Goal: Information Seeking & Learning: Learn about a topic

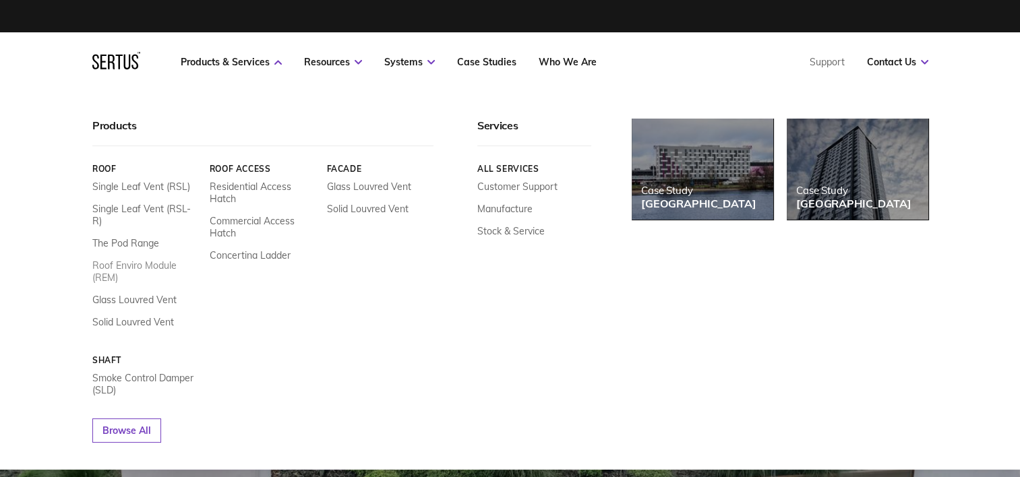
click at [125, 260] on link "Roof Enviro Module (REM)" at bounding box center [145, 272] width 107 height 24
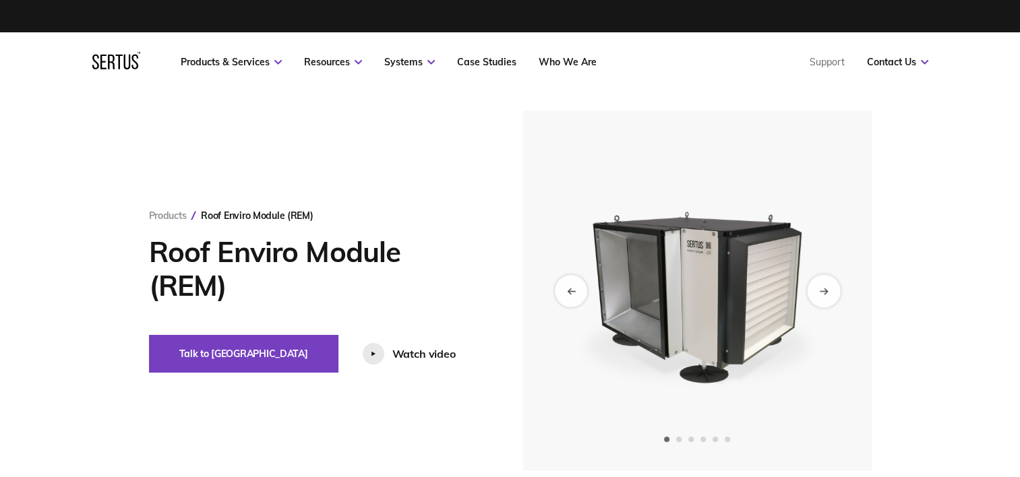
click at [826, 297] on div "Next slide" at bounding box center [823, 290] width 33 height 33
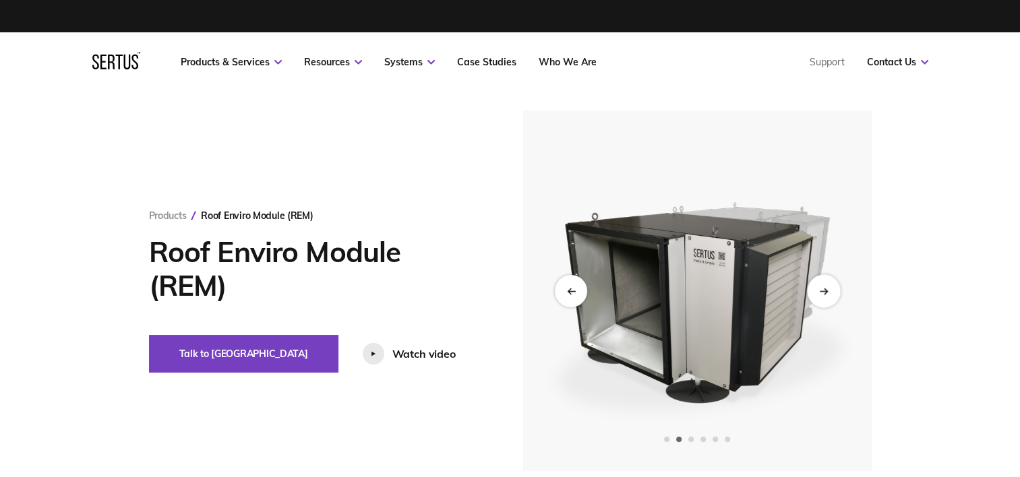
click at [826, 292] on icon "Next slide" at bounding box center [823, 290] width 9 height 7
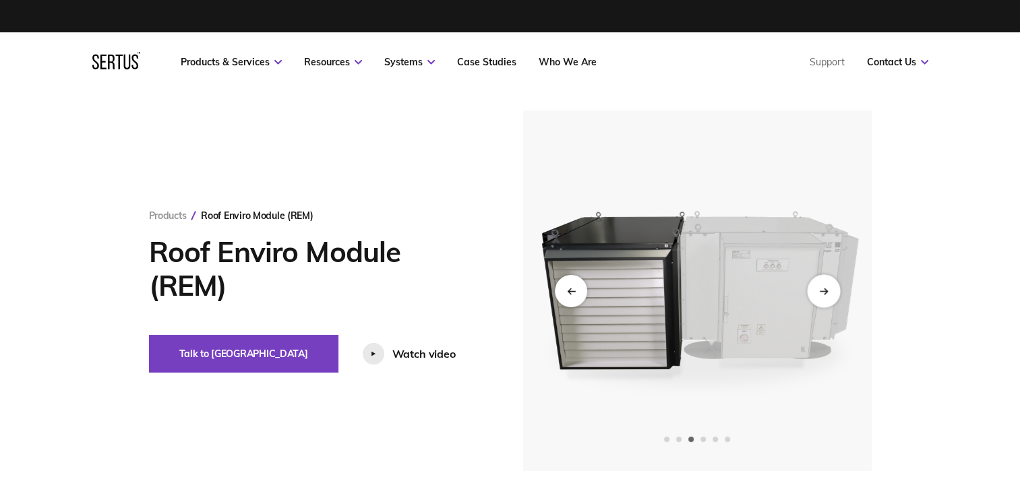
click at [826, 292] on icon "Next slide" at bounding box center [823, 290] width 9 height 7
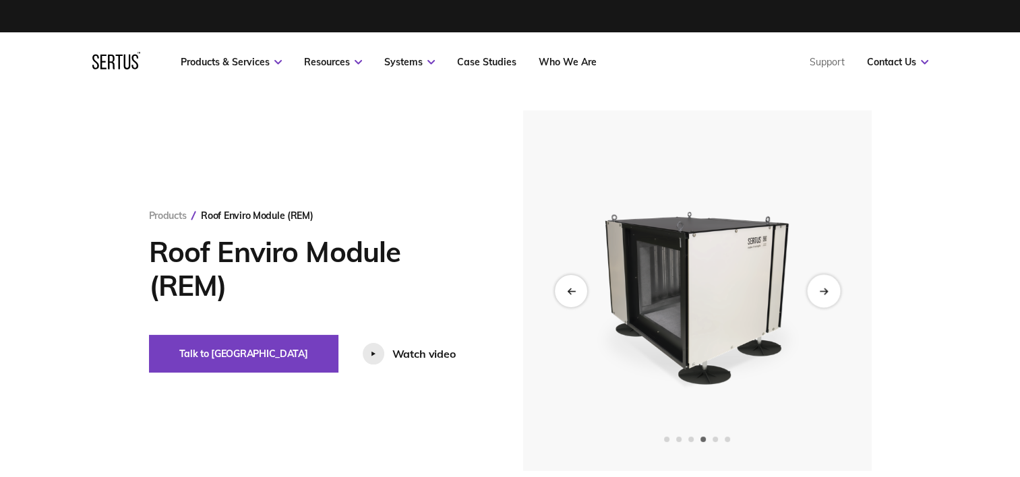
click at [826, 292] on icon "Next slide" at bounding box center [823, 290] width 9 height 7
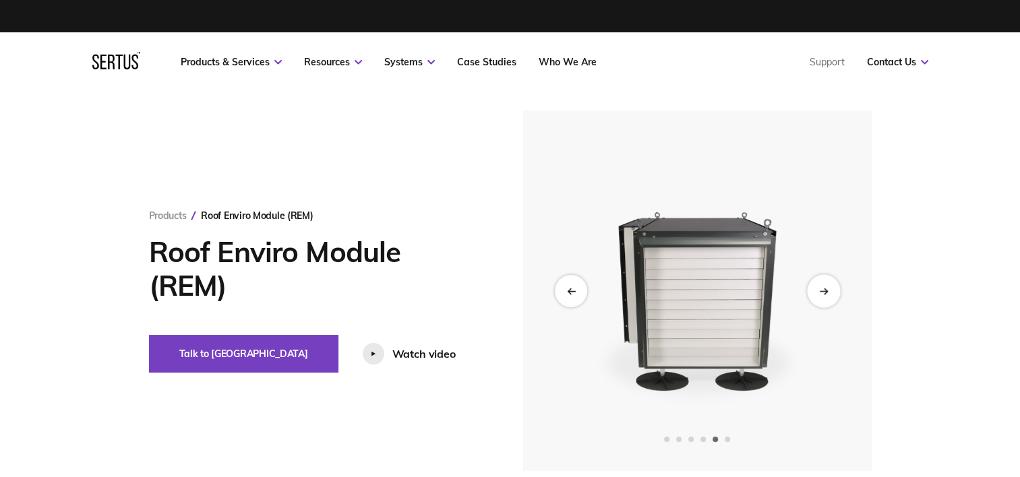
click at [826, 292] on icon "Next slide" at bounding box center [823, 290] width 9 height 7
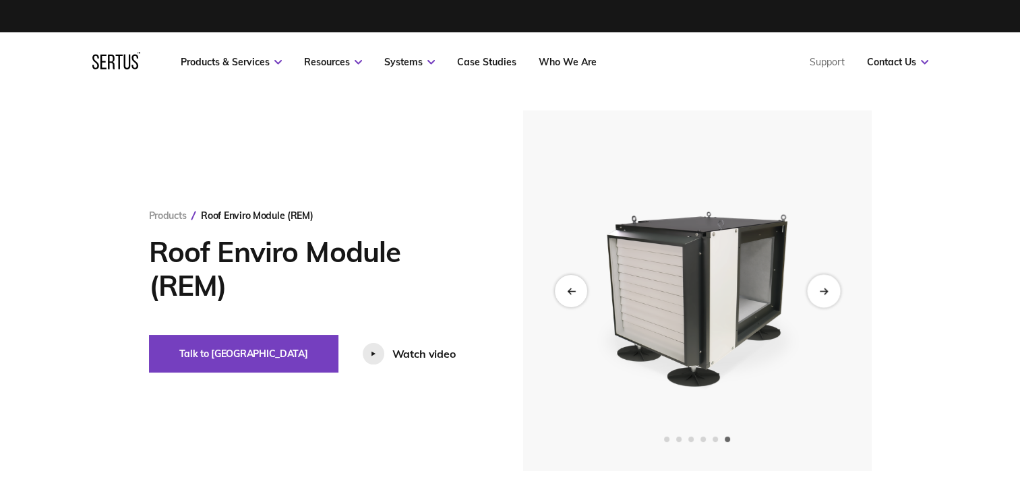
click at [826, 292] on icon "Next slide" at bounding box center [823, 290] width 9 height 7
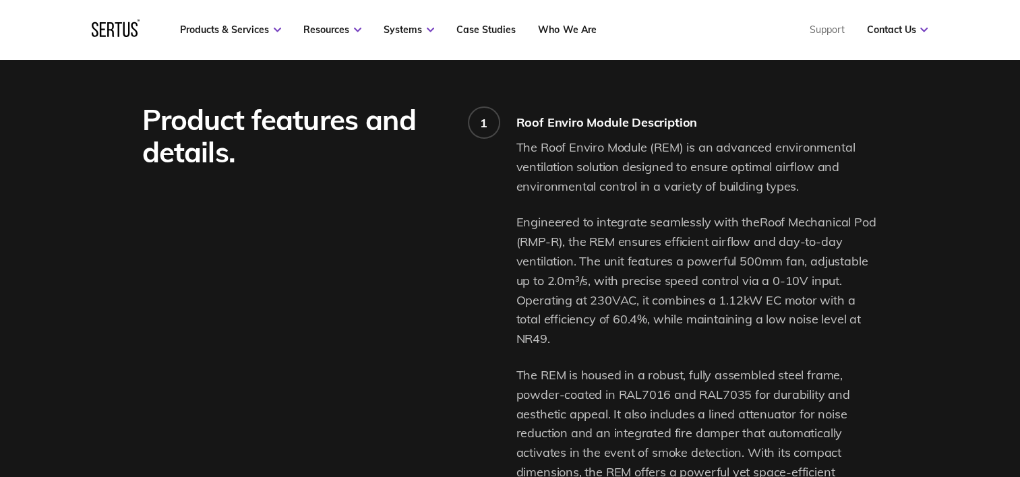
scroll to position [877, 0]
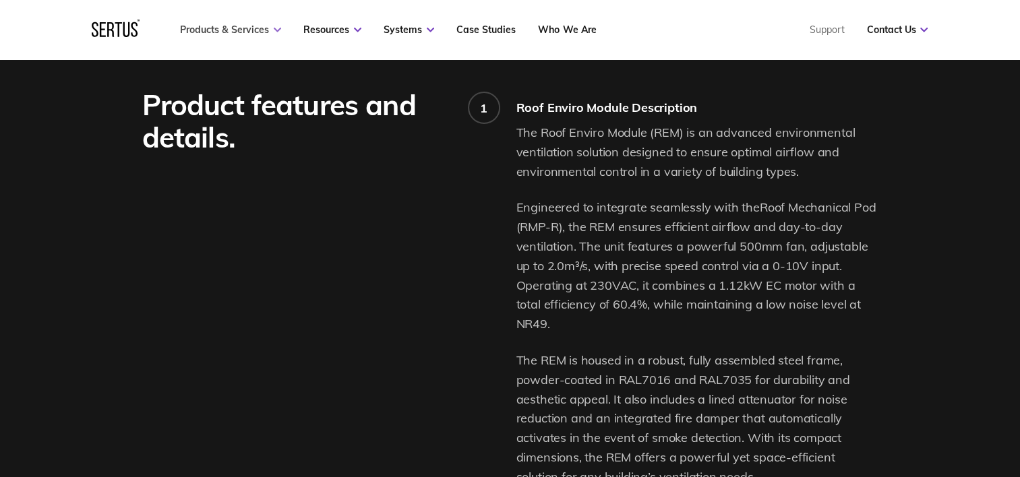
click at [218, 27] on link "Products & Services" at bounding box center [230, 30] width 101 height 12
click at [218, 37] on nav "Products & Services Resources Systems Case Studies Who We Are Support Contact U…" at bounding box center [510, 29] width 836 height 59
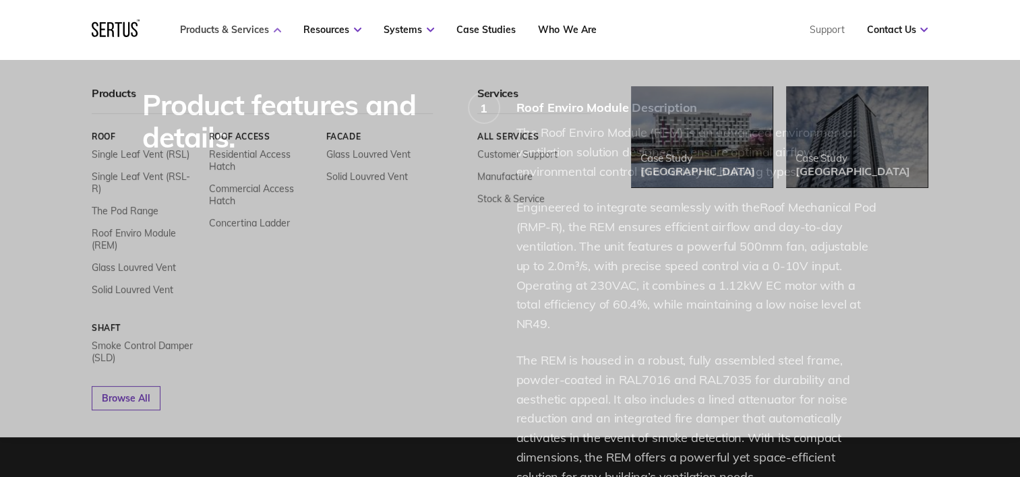
click at [221, 34] on link "Products & Services" at bounding box center [230, 30] width 101 height 12
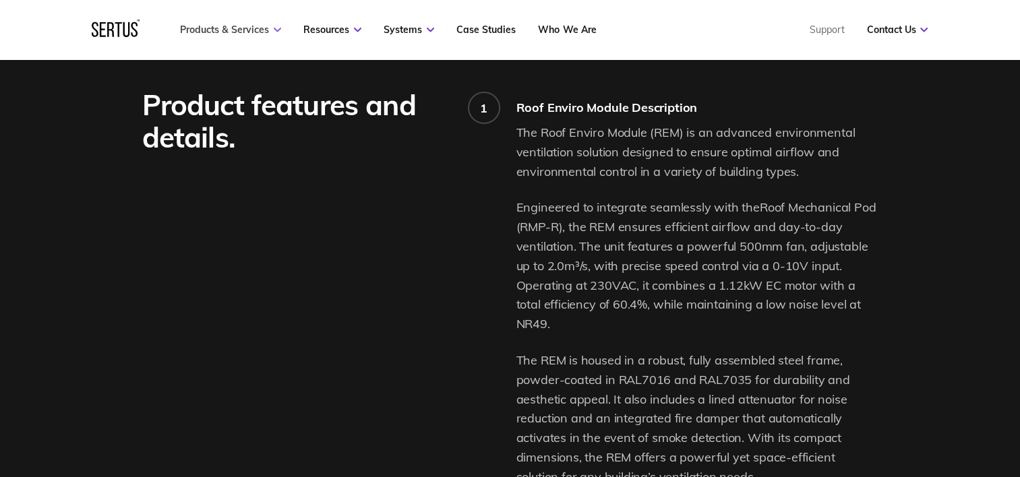
click at [221, 34] on link "Products & Services" at bounding box center [230, 30] width 101 height 12
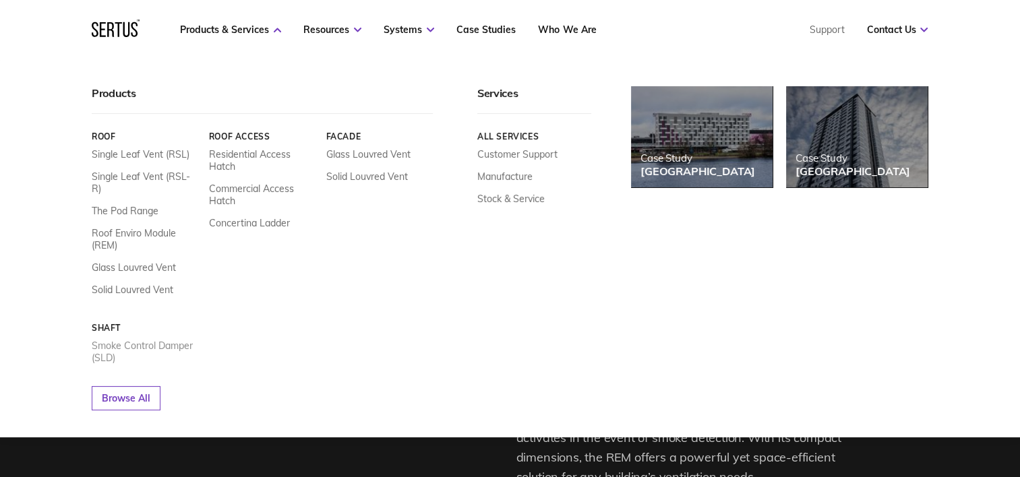
click at [129, 340] on link "Smoke Control Damper (SLD)" at bounding box center [145, 352] width 107 height 24
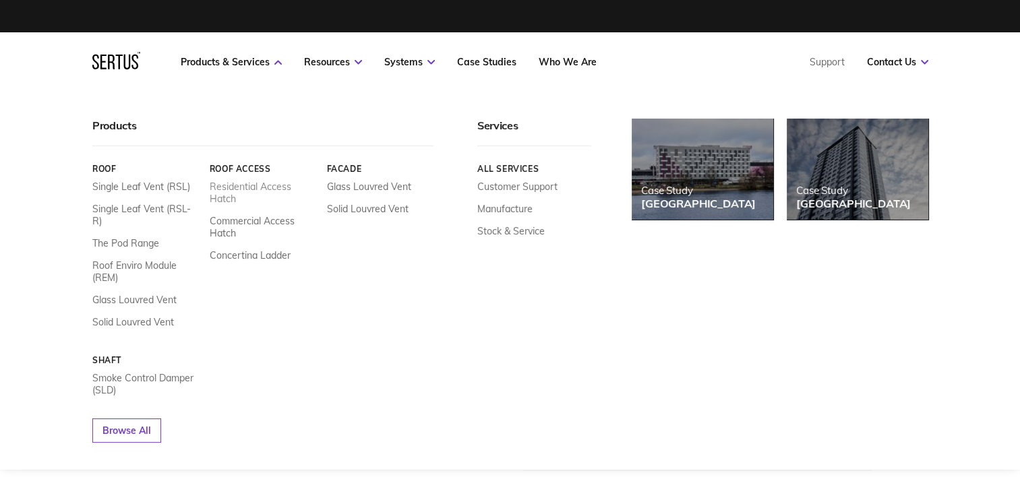
click at [230, 183] on link "Residential Access Hatch" at bounding box center [262, 193] width 107 height 24
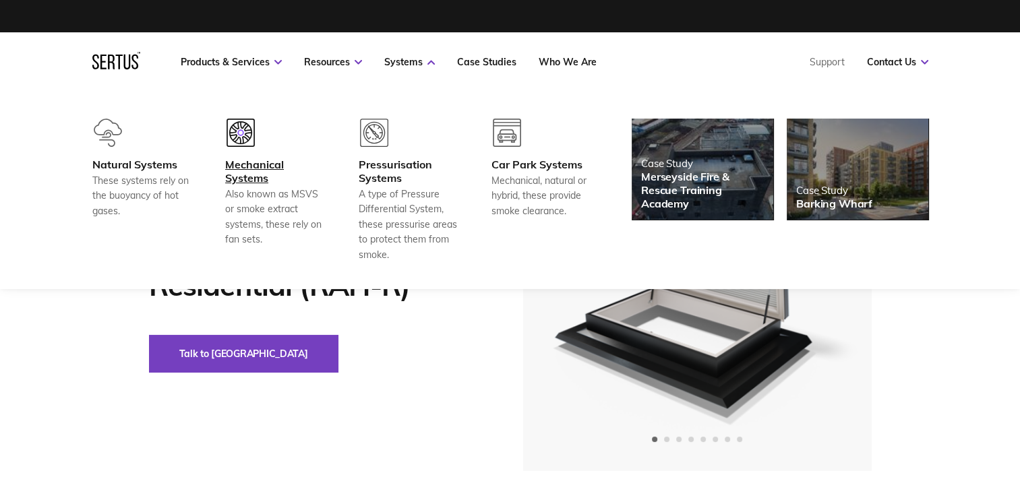
click at [262, 167] on div "Mechanical Systems" at bounding box center [275, 171] width 100 height 27
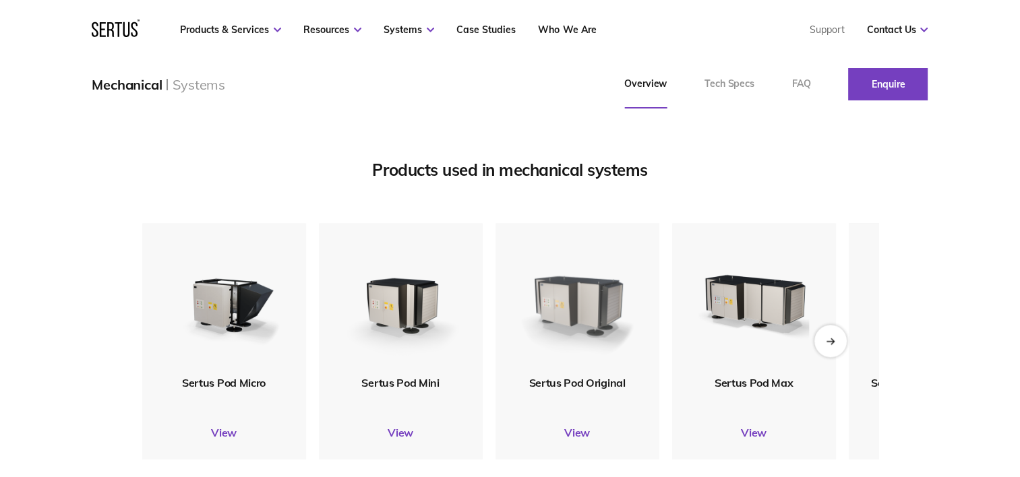
scroll to position [1483, 0]
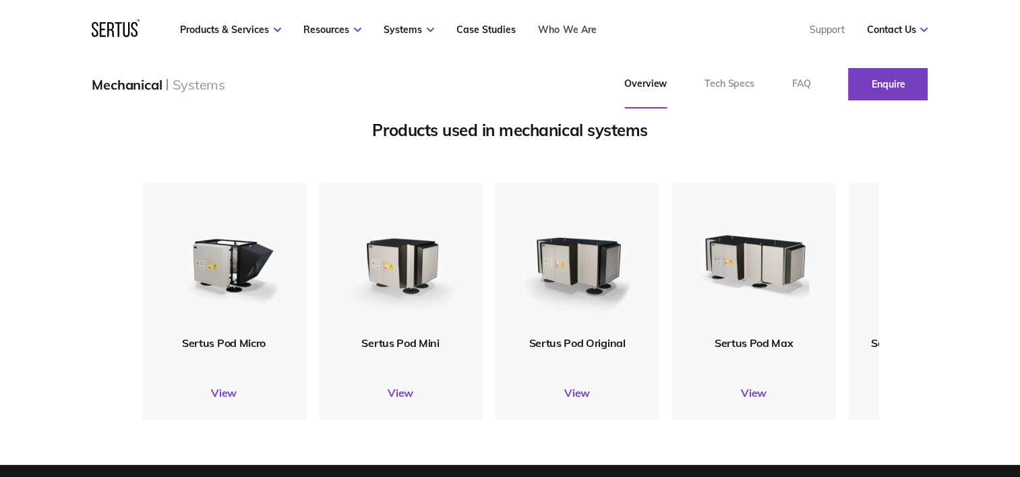
click at [572, 30] on link "Who We Are" at bounding box center [567, 30] width 58 height 12
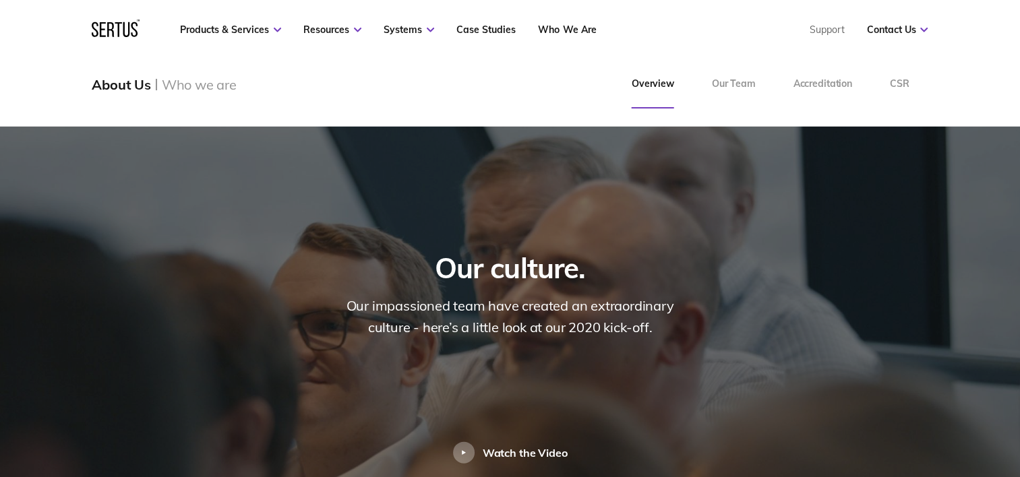
scroll to position [2832, 0]
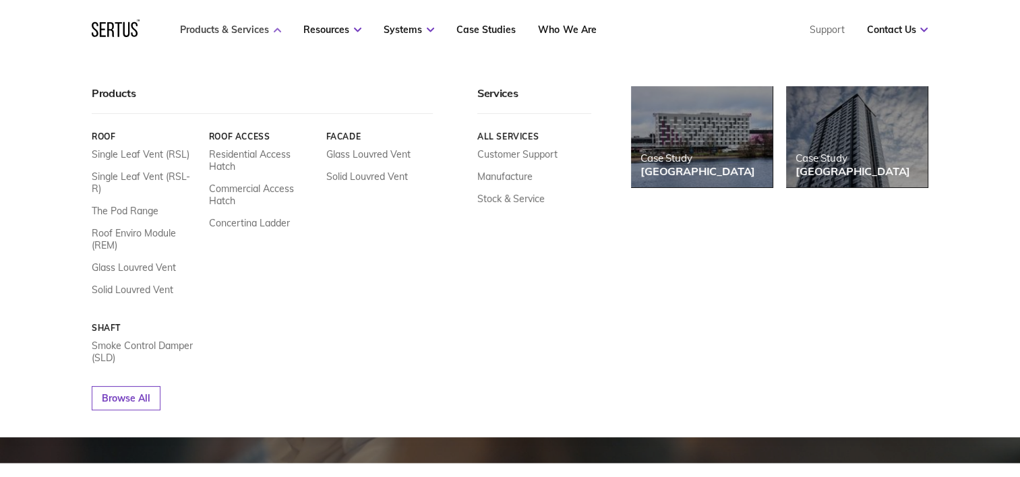
click at [224, 31] on link "Products & Services" at bounding box center [230, 30] width 101 height 12
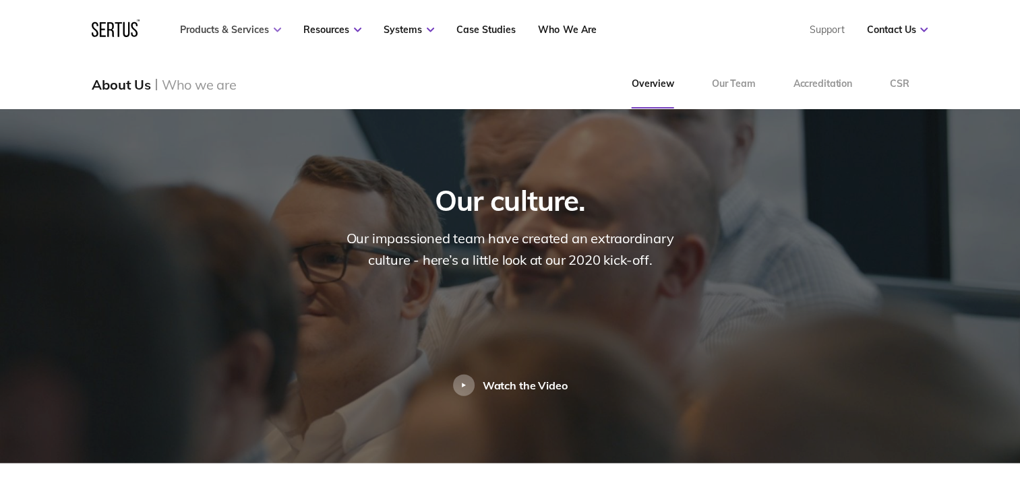
click at [224, 31] on link "Products & Services" at bounding box center [230, 30] width 101 height 12
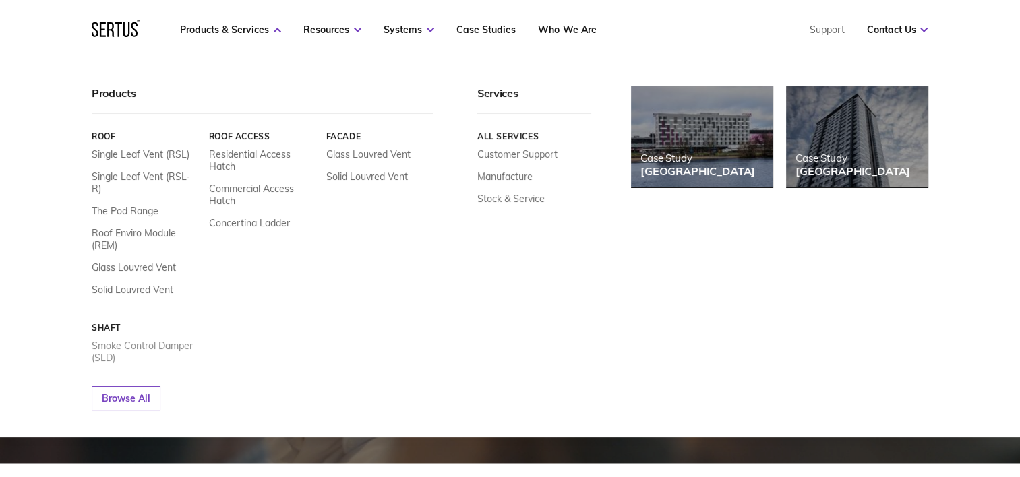
click at [134, 340] on link "Smoke Control Damper (SLD)" at bounding box center [145, 352] width 107 height 24
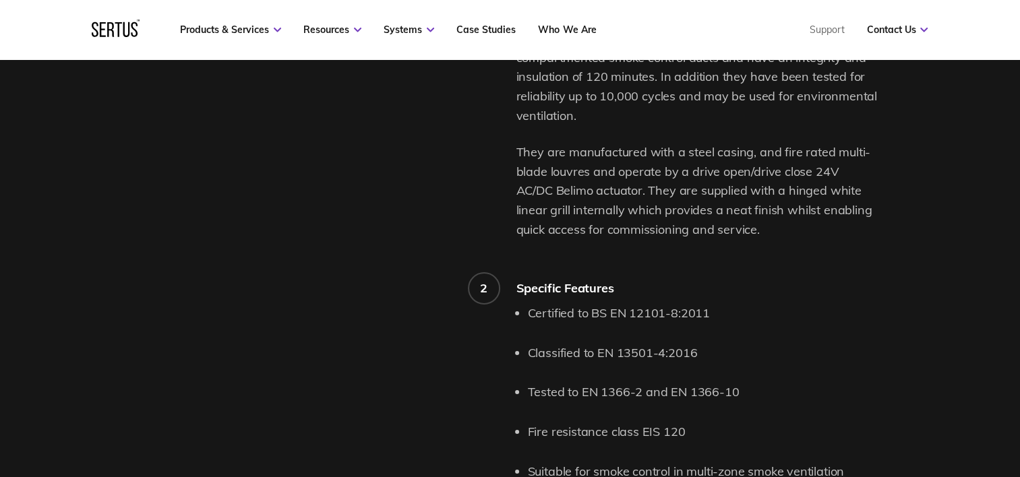
scroll to position [1146, 0]
